Goal: Transaction & Acquisition: Purchase product/service

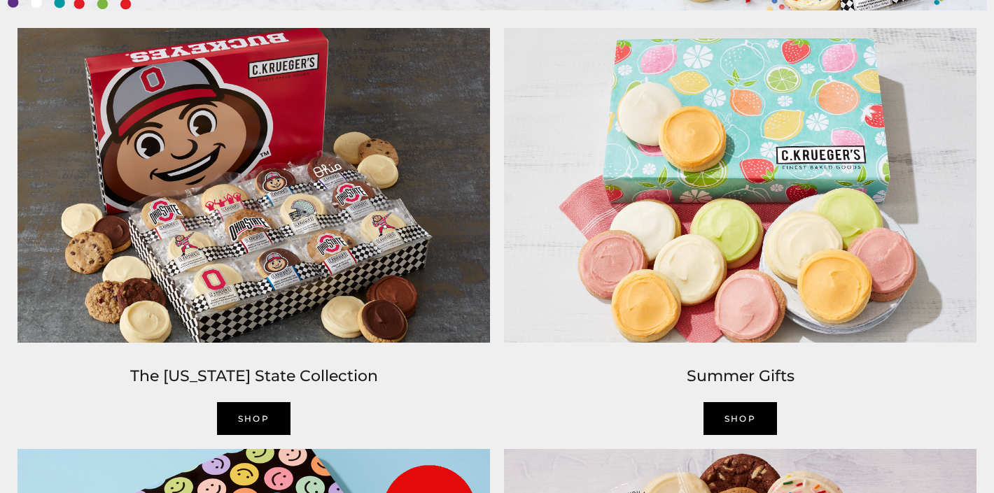
scroll to position [1030, 0]
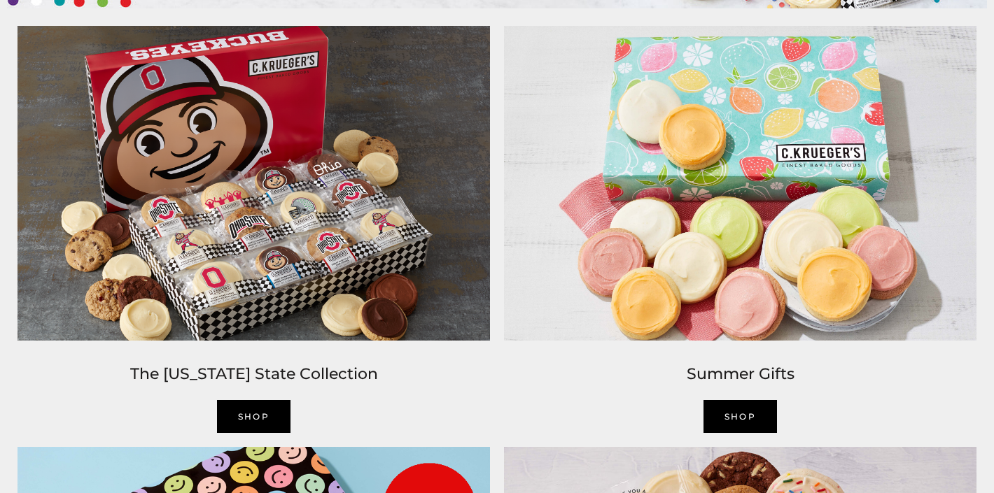
click at [734, 181] on img at bounding box center [740, 183] width 486 height 329
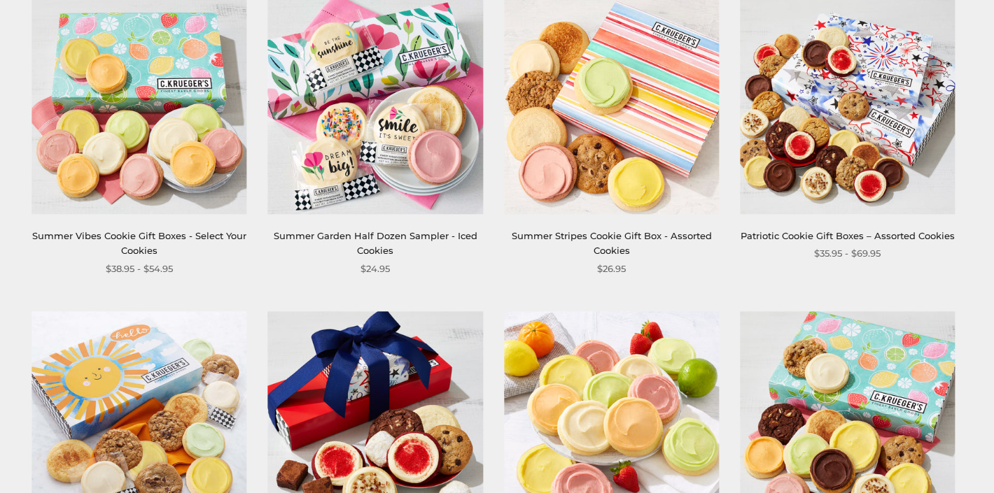
scroll to position [244, 0]
click at [155, 129] on img at bounding box center [139, 106] width 215 height 215
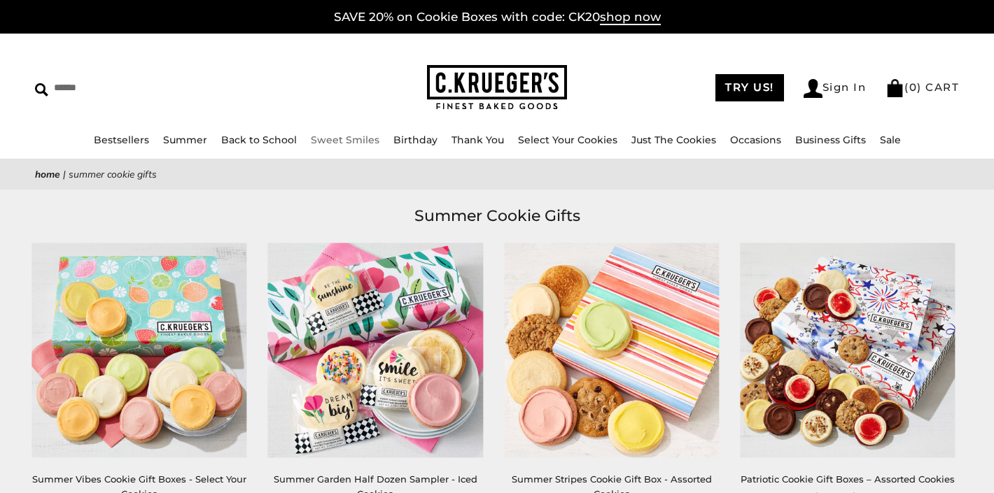
scroll to position [0, 0]
click at [495, 83] on img at bounding box center [497, 87] width 140 height 45
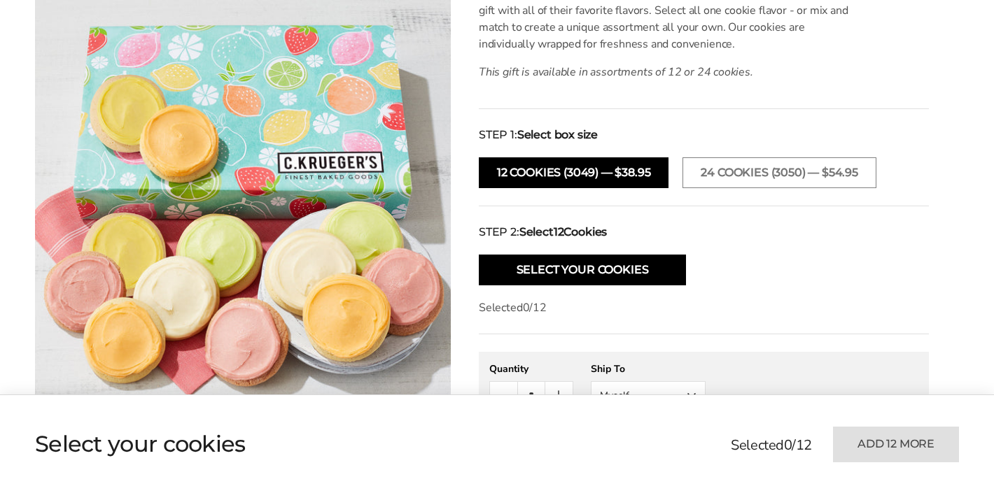
scroll to position [440, 0]
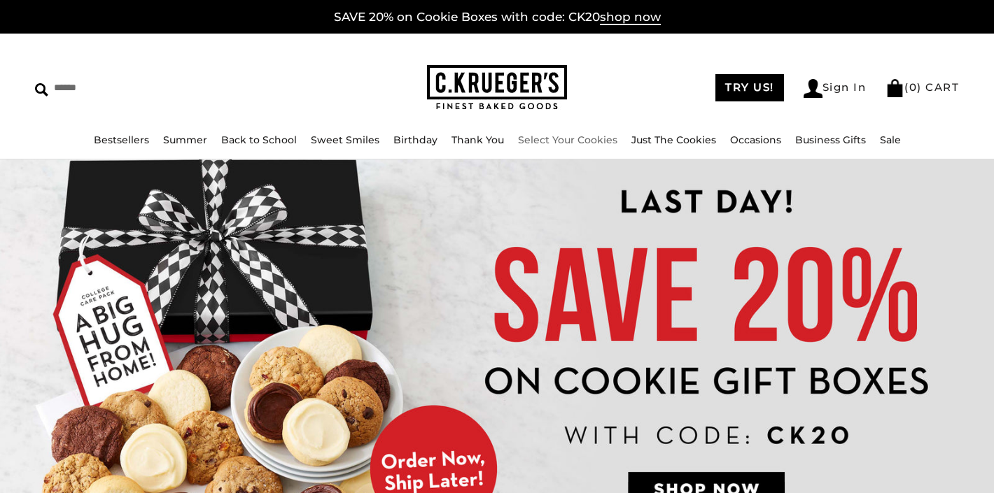
click at [559, 137] on link "Select Your Cookies" at bounding box center [567, 140] width 99 height 13
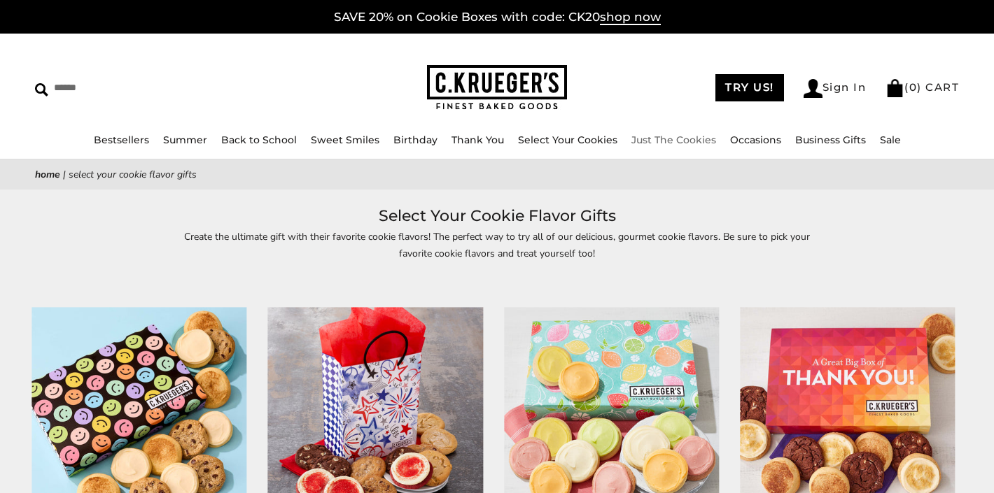
click at [654, 140] on link "Just The Cookies" at bounding box center [673, 140] width 85 height 13
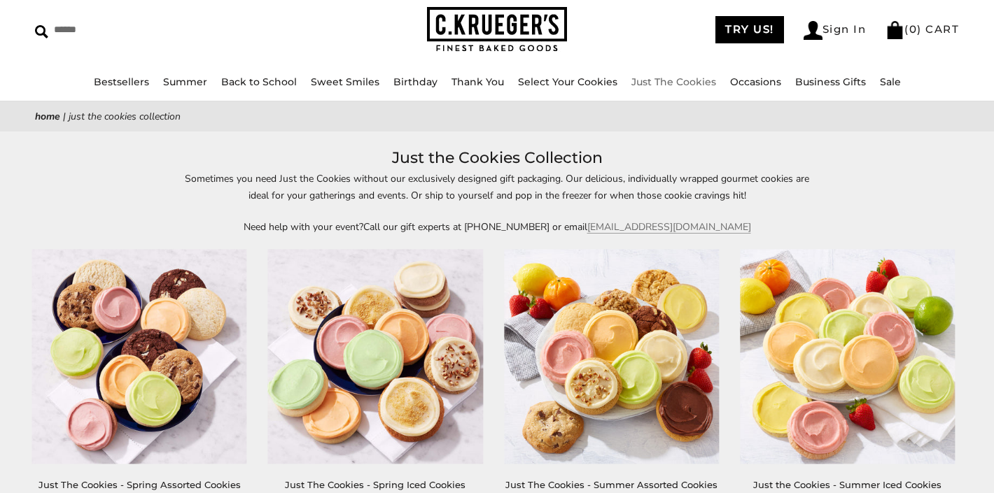
scroll to position [185, 0]
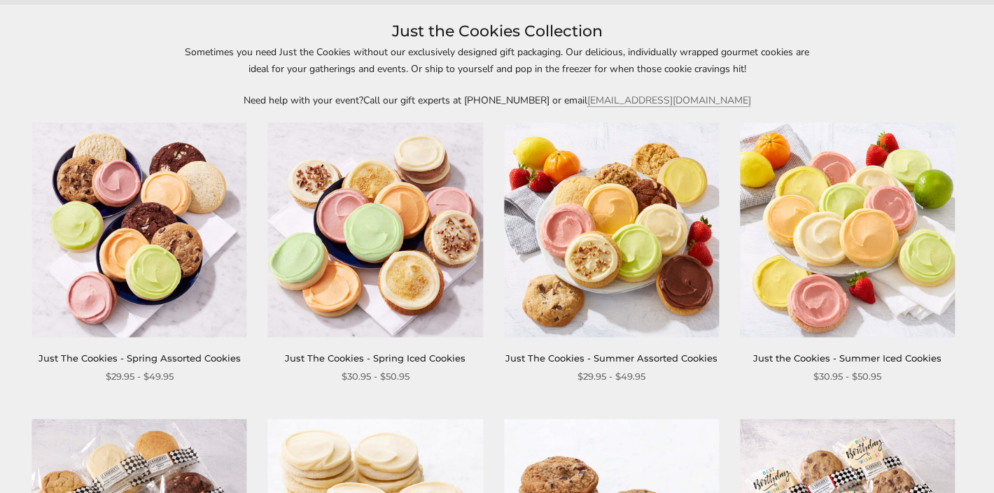
click at [836, 232] on img at bounding box center [847, 229] width 215 height 215
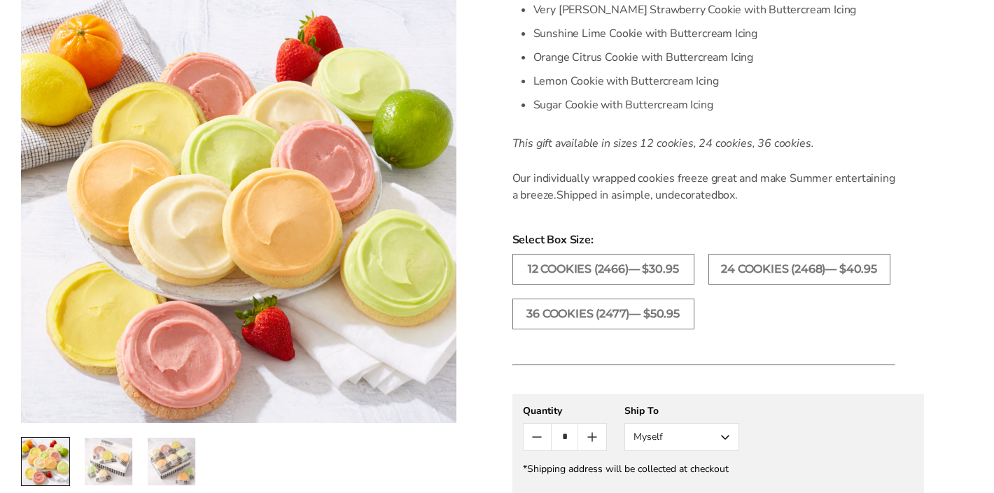
scroll to position [546, 0]
click at [607, 311] on label "36 COOKIES (2477)— $50.95" at bounding box center [603, 312] width 182 height 31
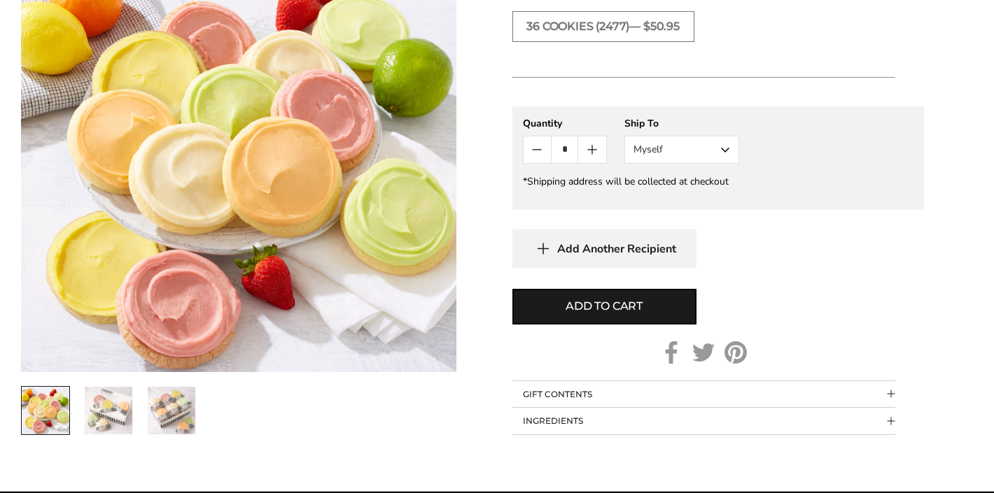
scroll to position [840, 0]
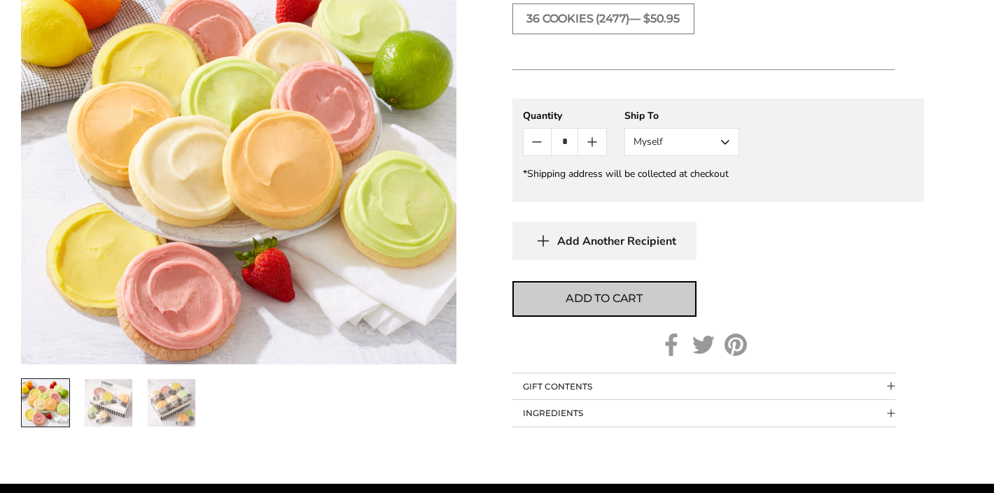
click at [602, 297] on span "Add to cart" at bounding box center [603, 298] width 77 height 17
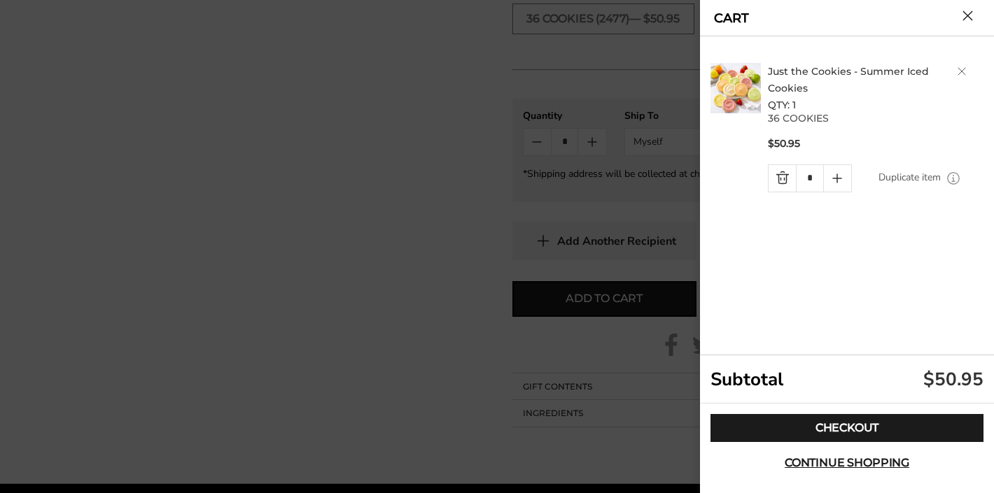
click at [971, 11] on button "Close cart" at bounding box center [967, 15] width 10 height 10
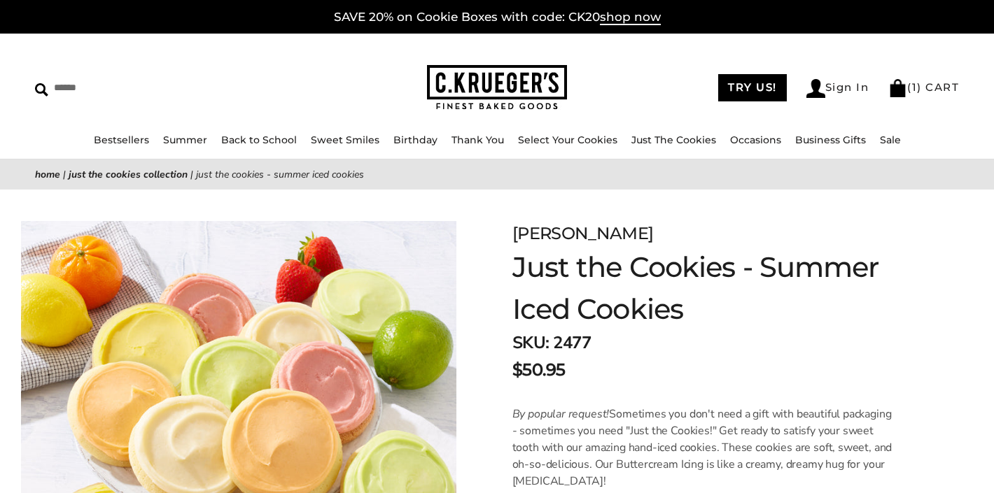
scroll to position [0, 0]
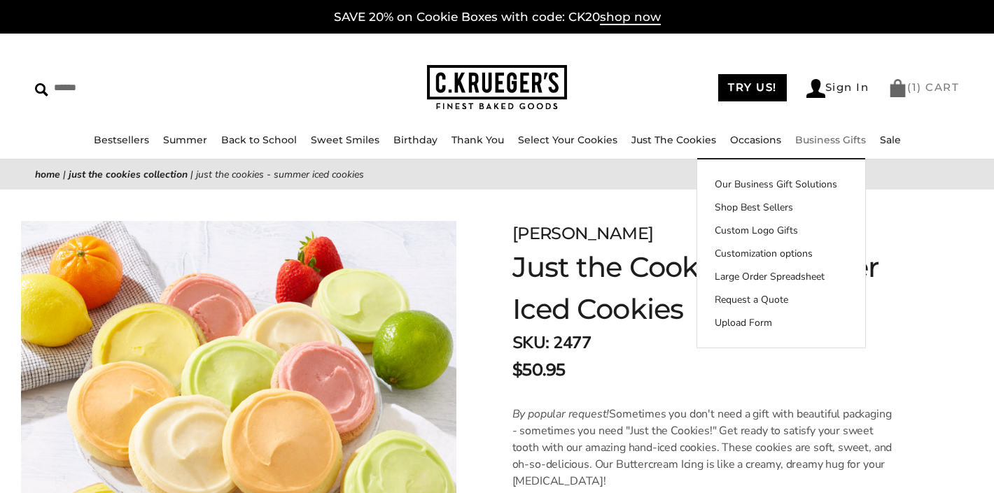
click at [931, 85] on link "( 1 ) CART" at bounding box center [923, 86] width 71 height 13
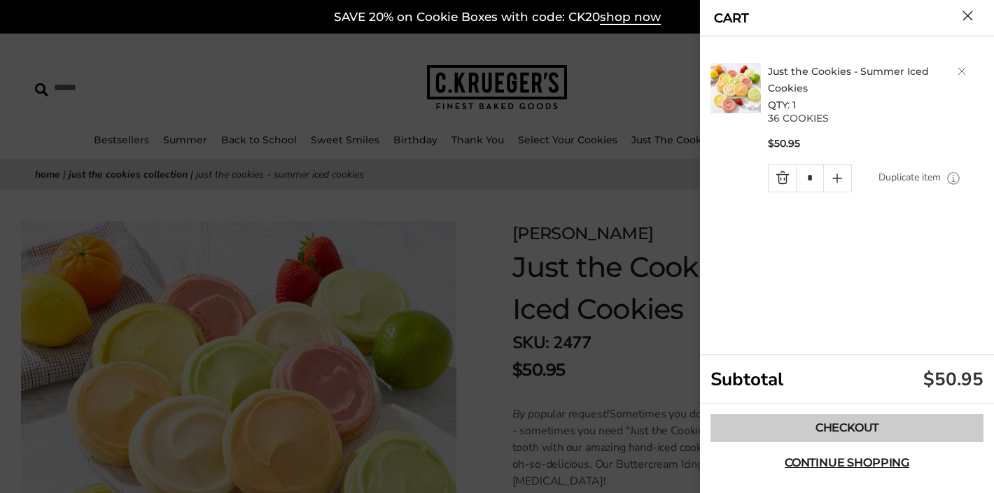
click at [823, 428] on link "Checkout" at bounding box center [846, 428] width 273 height 28
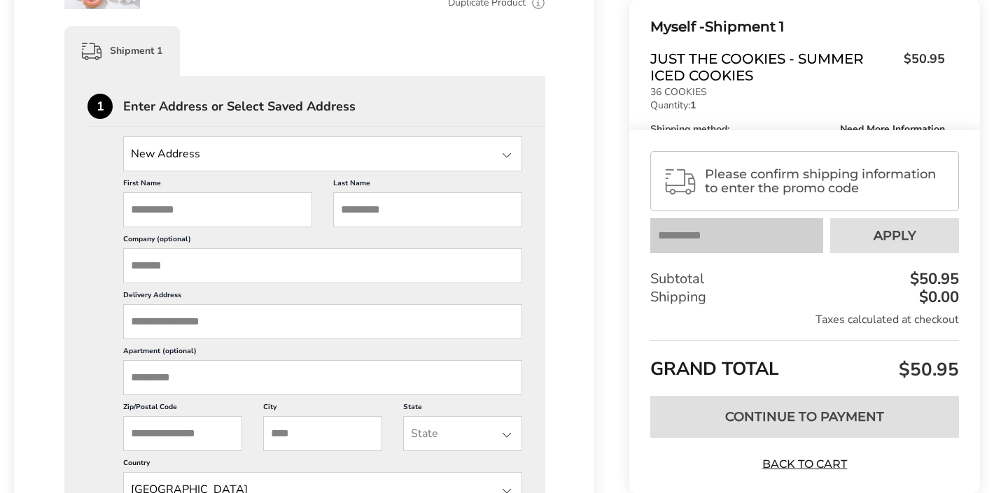
scroll to position [324, 0]
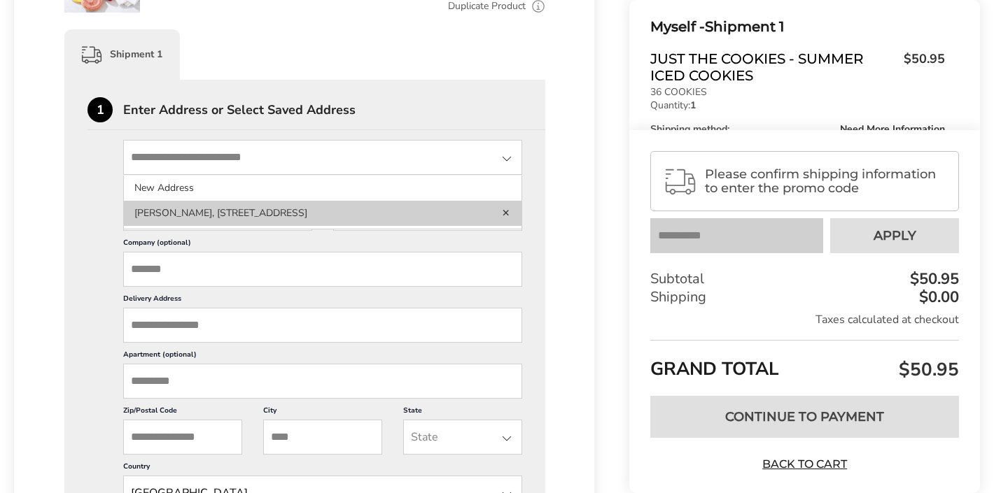
click at [293, 218] on li "[PERSON_NAME], [STREET_ADDRESS]" at bounding box center [323, 213] width 398 height 25
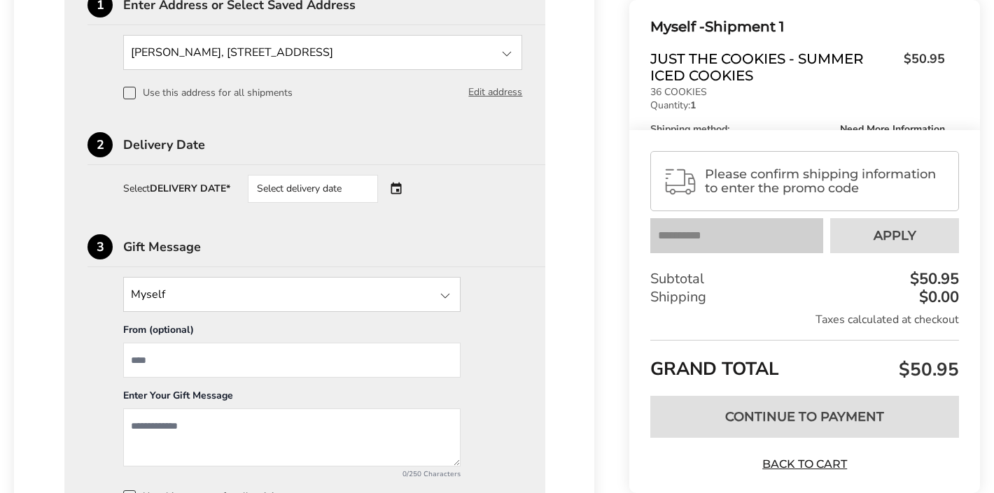
scroll to position [430, 0]
click at [397, 190] on div "Select delivery date" at bounding box center [332, 188] width 169 height 28
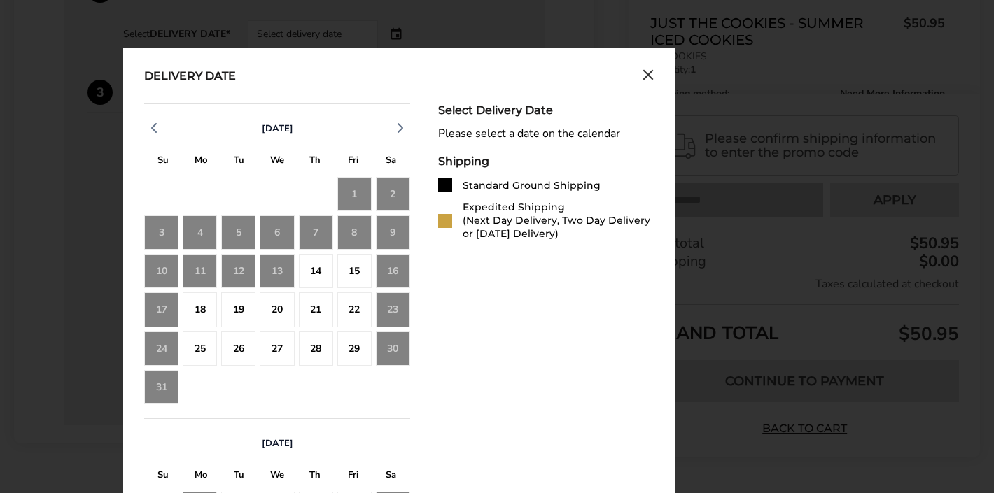
scroll to position [574, 0]
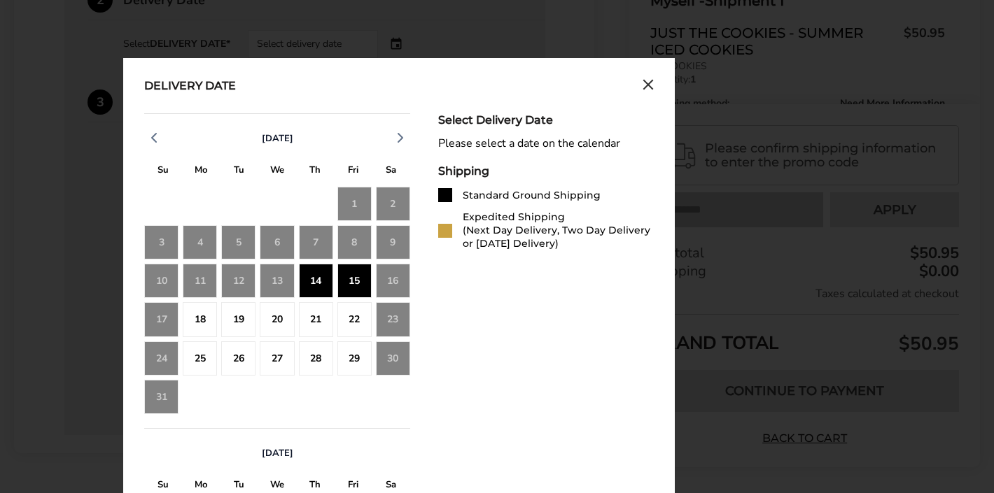
click at [357, 283] on div "15" at bounding box center [354, 281] width 34 height 34
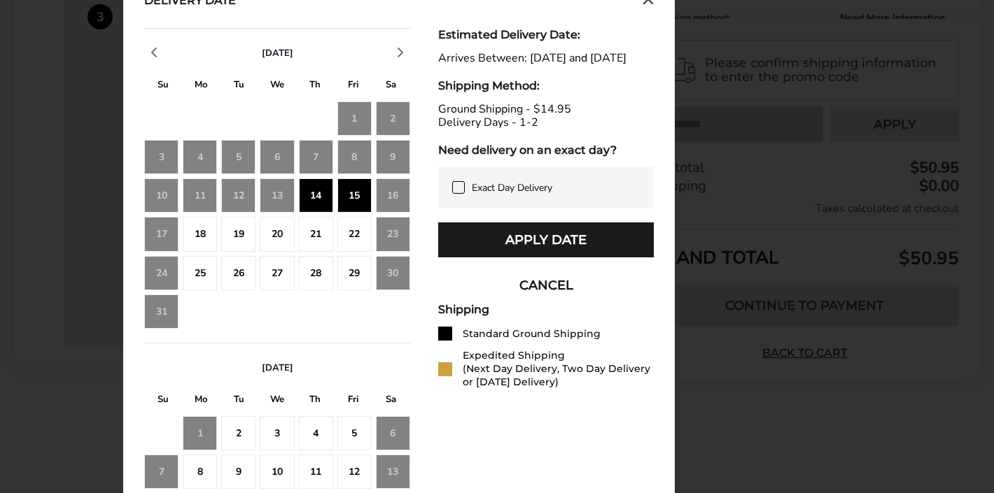
scroll to position [656, 0]
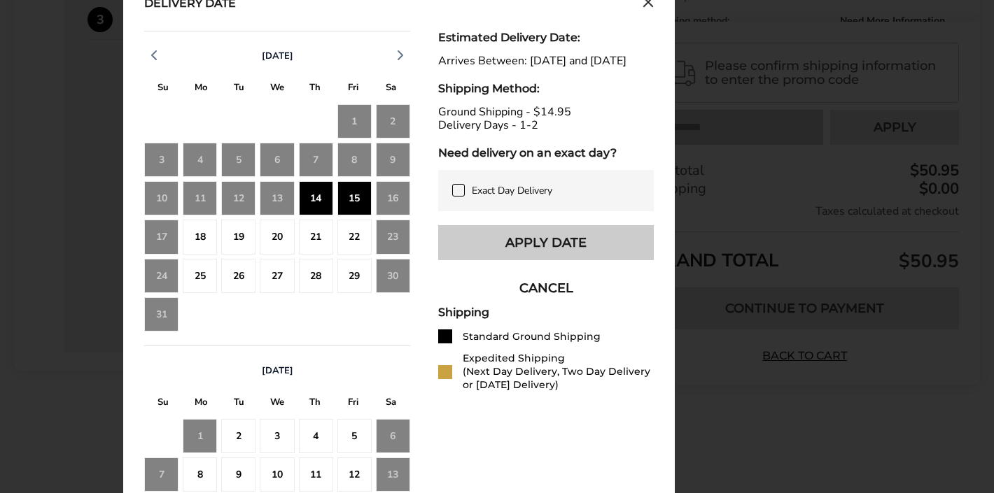
click at [520, 255] on button "Apply Date" at bounding box center [546, 242] width 216 height 35
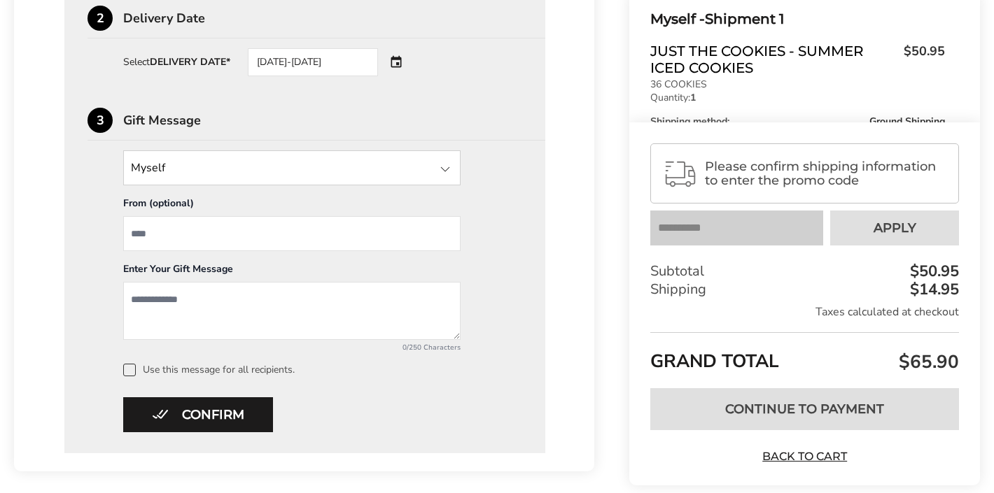
scroll to position [574, 0]
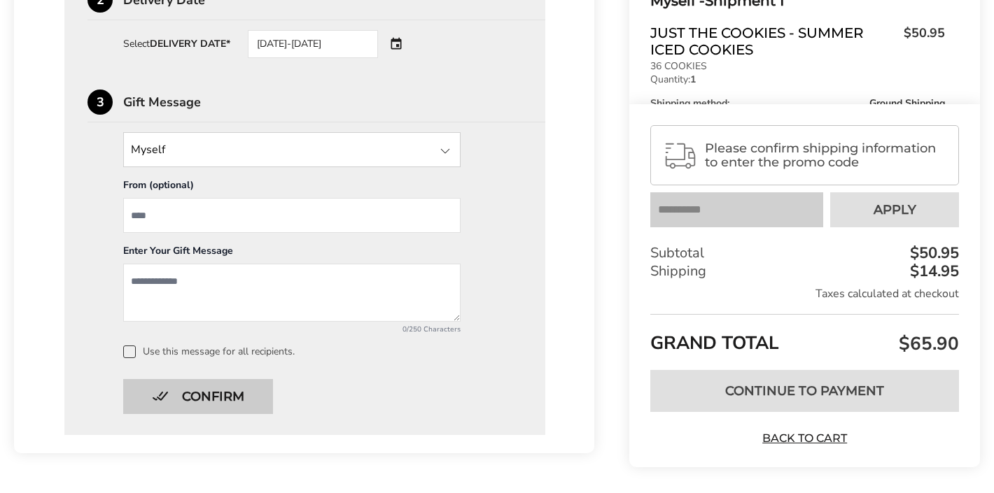
click at [215, 395] on button "Confirm" at bounding box center [198, 396] width 150 height 35
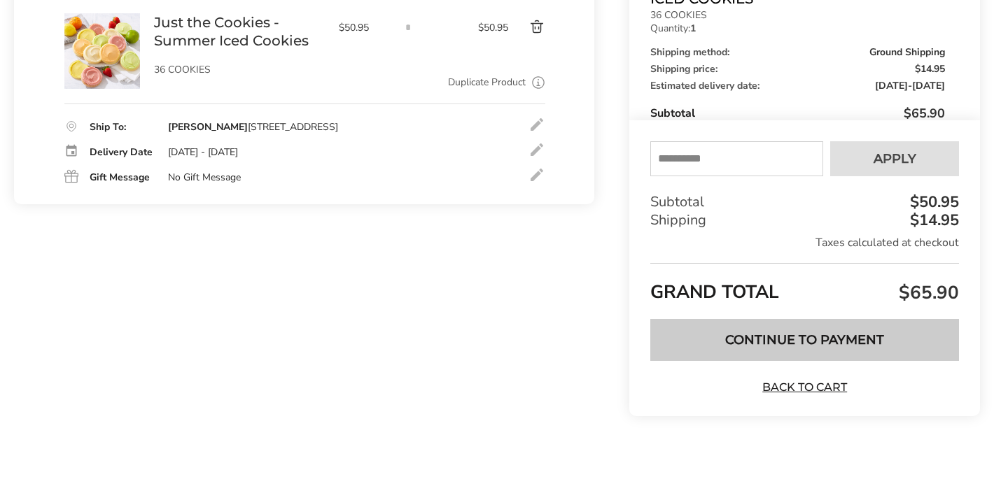
scroll to position [248, 1]
click at [806, 337] on button "Continue to Payment" at bounding box center [804, 340] width 309 height 42
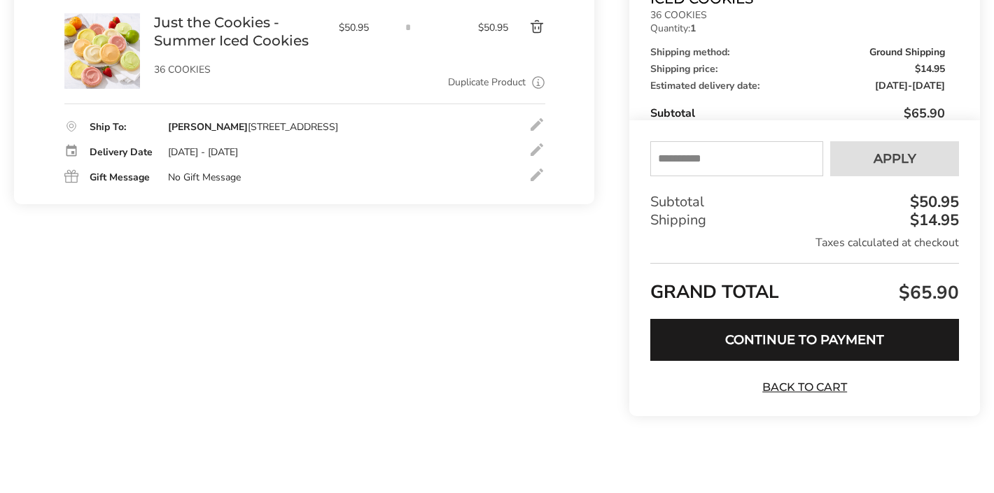
scroll to position [247, 0]
